Goal: Check status: Check status

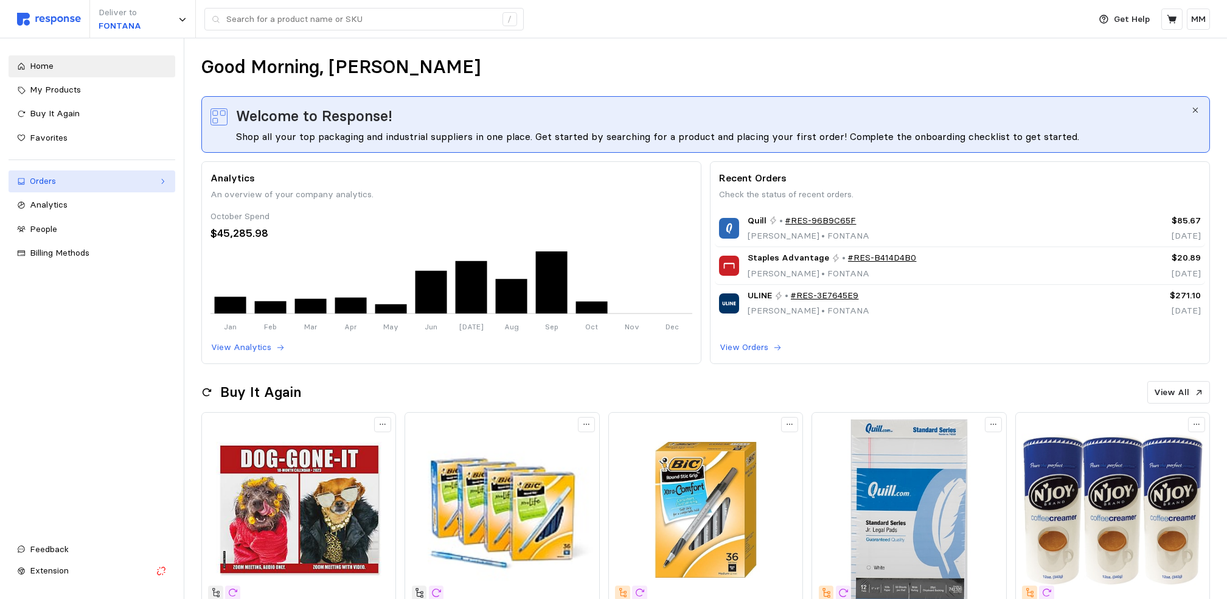
click at [74, 181] on div "Orders" at bounding box center [92, 181] width 124 height 13
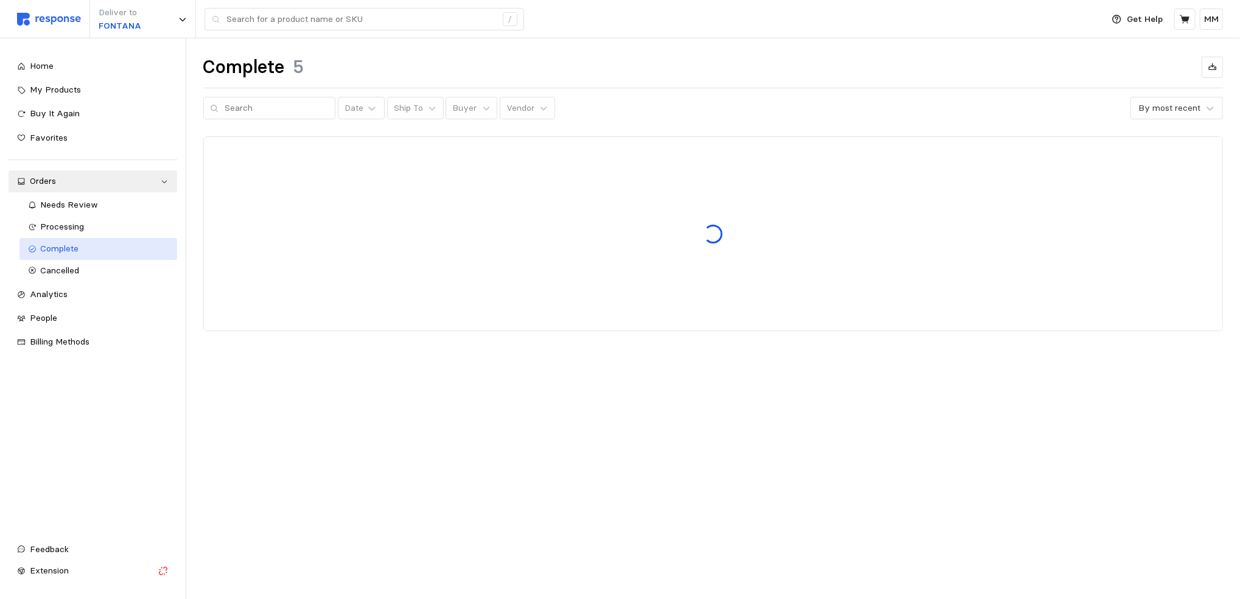
click at [75, 247] on span "Complete" at bounding box center [60, 248] width 38 height 11
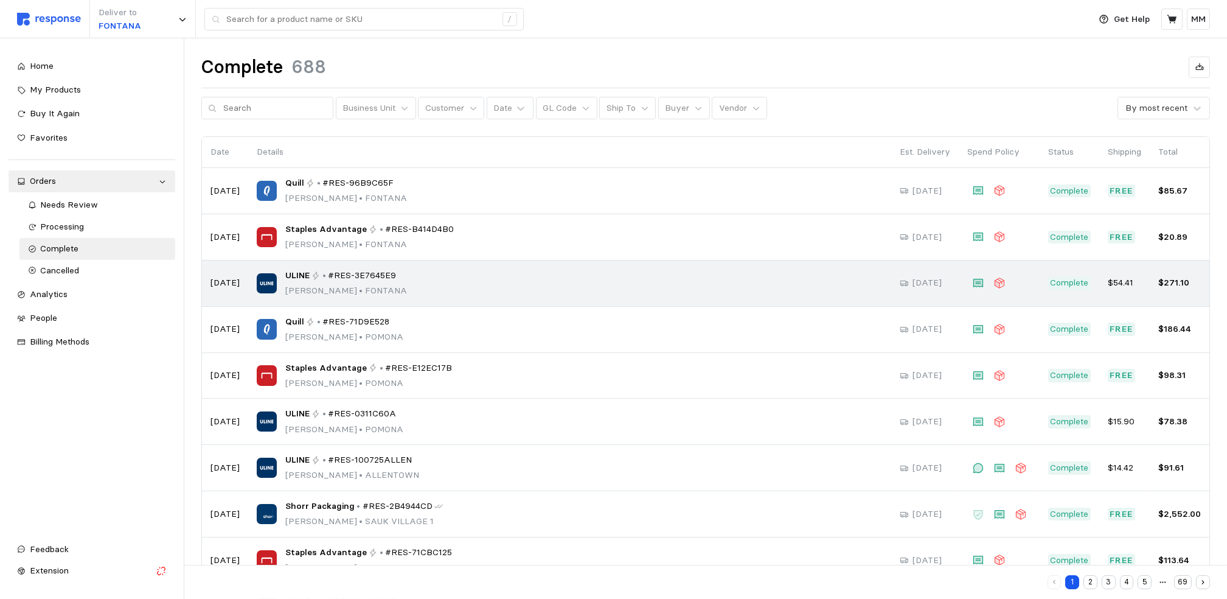
click at [330, 282] on div "ULINE • #RES-3E7645E9 Maria Mendibles • FONTANA" at bounding box center [346, 283] width 122 height 29
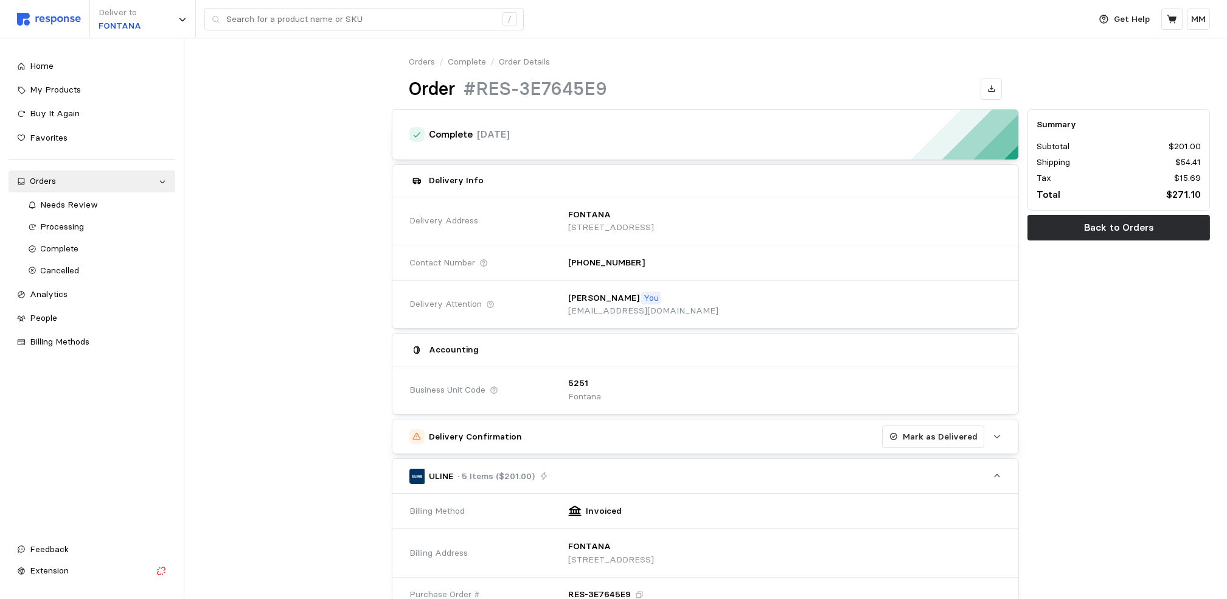
scroll to position [547, 0]
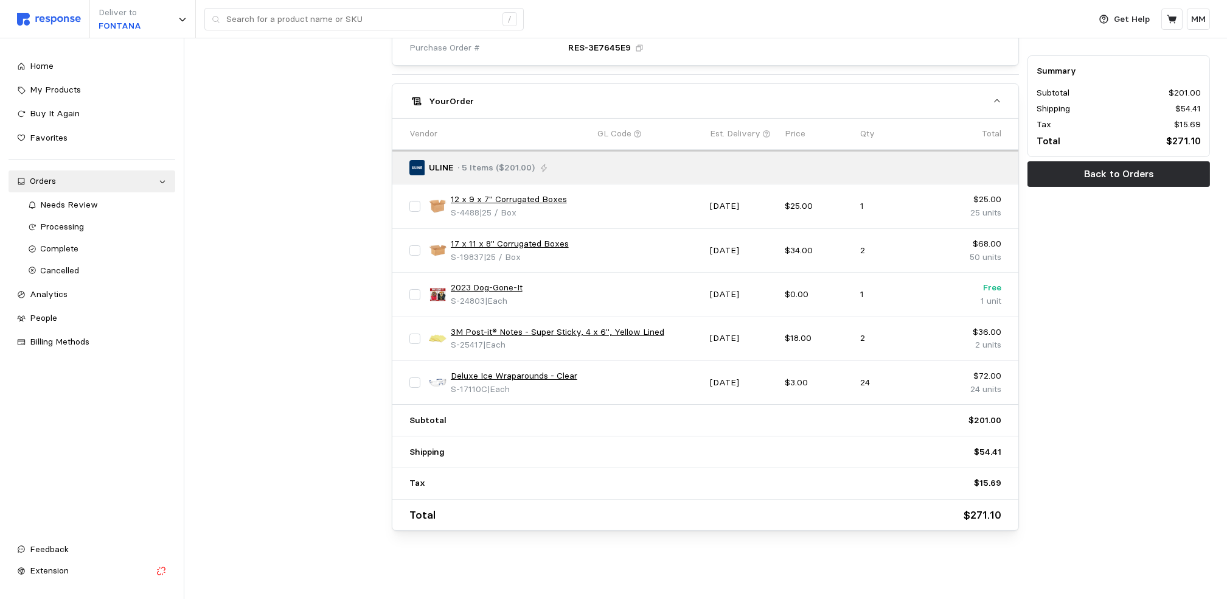
click at [1176, 320] on div "Summary Subtotal $201.00 Shipping $54.41 Tax $15.69 Total $271.10 Back to Orders" at bounding box center [1119, 46] width 191 height 977
